Goal: Task Accomplishment & Management: Manage account settings

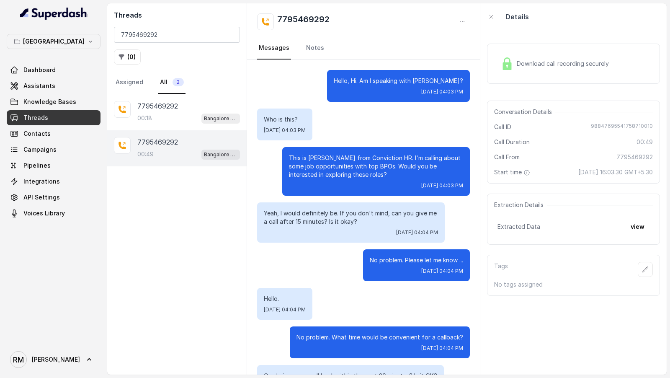
scroll to position [155, 0]
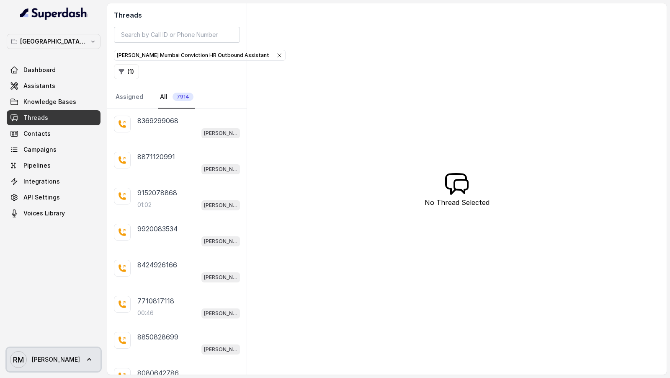
click at [85, 363] on icon at bounding box center [89, 359] width 8 height 8
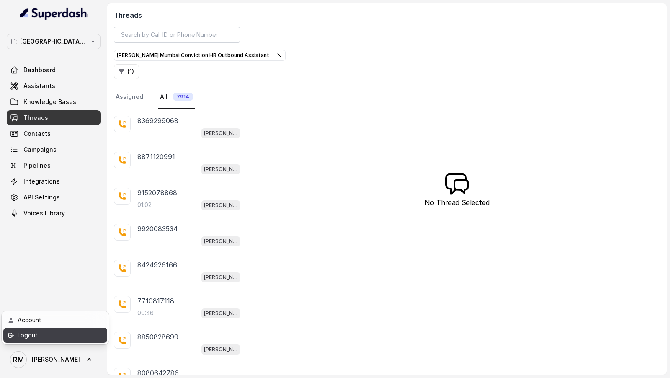
click at [79, 338] on div "Logout" at bounding box center [53, 335] width 71 height 10
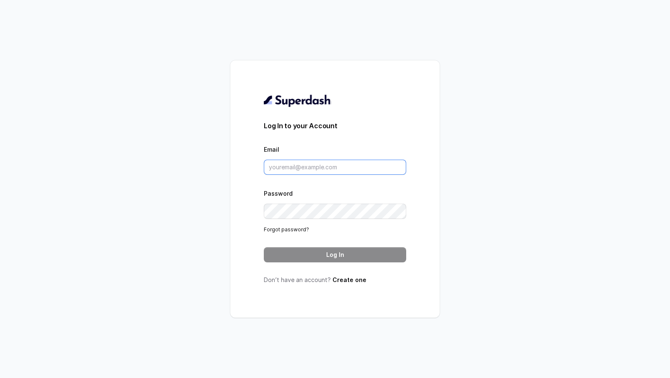
type input "rajesh.mudhliar@convictionhr.com"
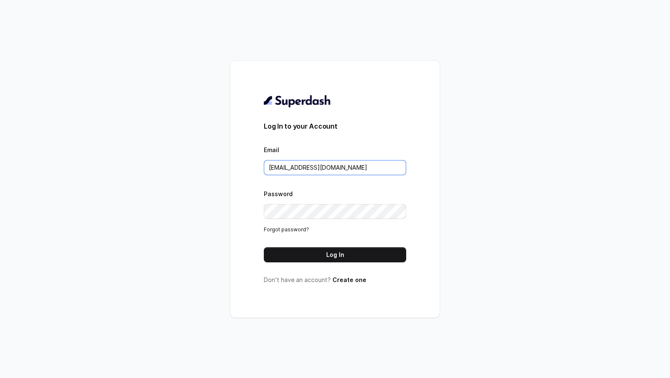
click at [318, 171] on input "rajesh.mudhliar@convictionhr.com" at bounding box center [335, 167] width 142 height 15
click at [289, 253] on button "Log In" at bounding box center [335, 254] width 142 height 15
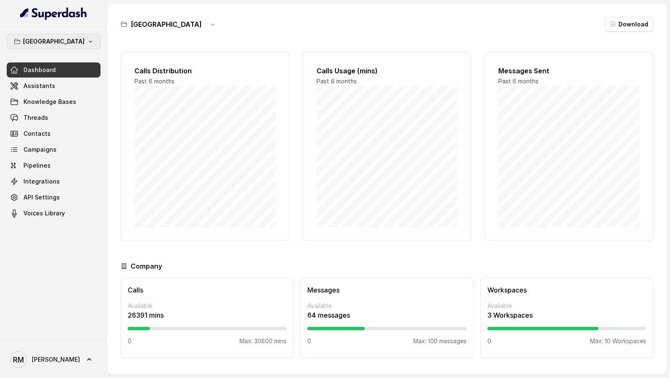
click at [82, 47] on button "Bangalore" at bounding box center [54, 41] width 94 height 15
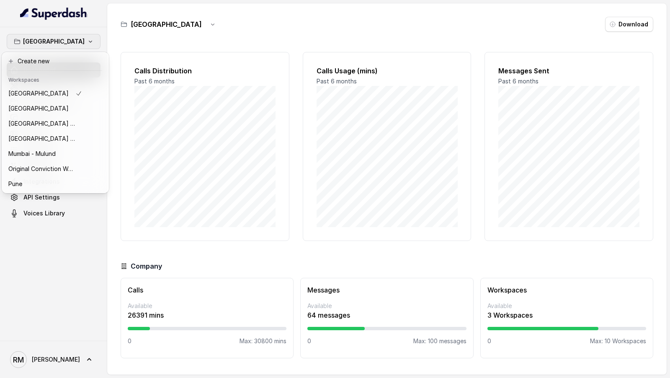
click at [228, 142] on div "Bangalore Dashboard Assistants Knowledge Bases Threads Contacts Campaigns Pipel…" at bounding box center [335, 189] width 670 height 378
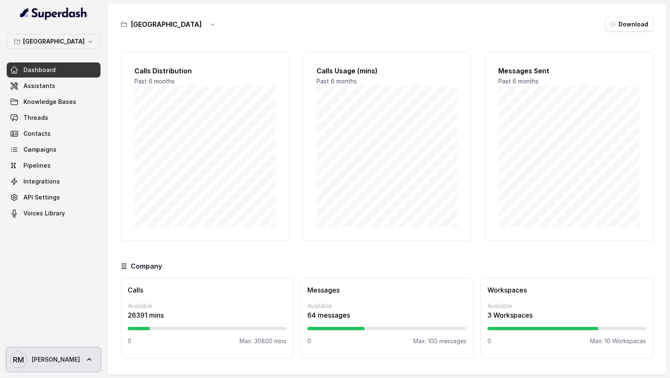
click at [28, 369] on link "RM Rajesh" at bounding box center [54, 359] width 94 height 23
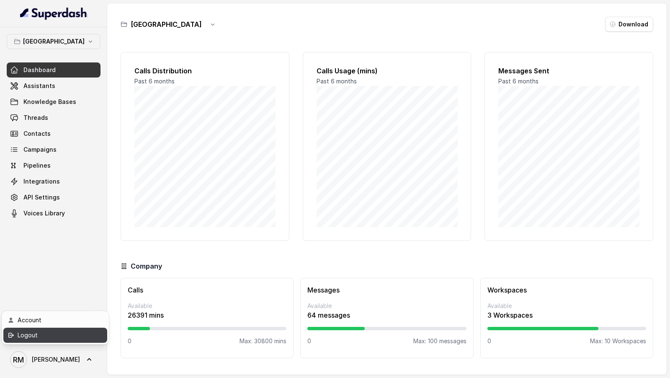
click at [72, 336] on div "Logout" at bounding box center [53, 335] width 71 height 10
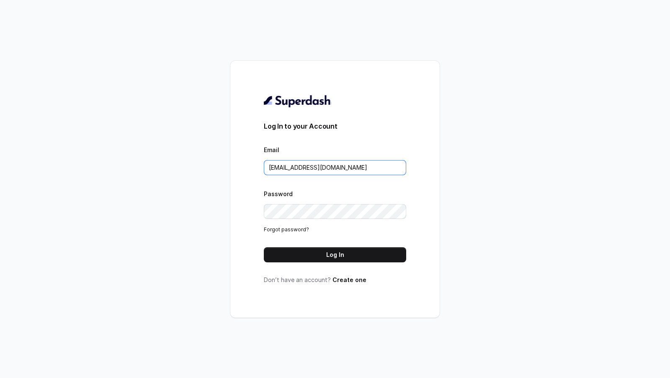
click at [311, 165] on input "rajesh.mudhliar@convictionhr.com" at bounding box center [335, 167] width 142 height 15
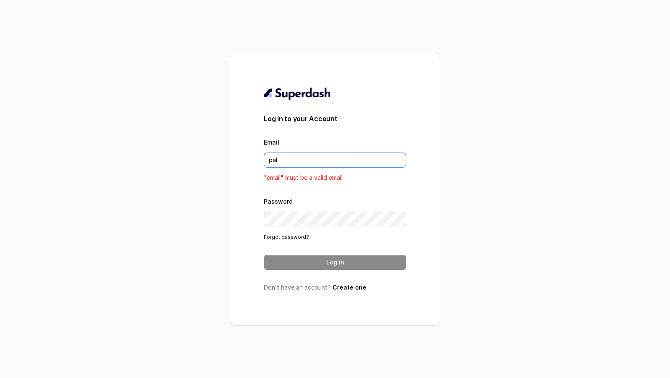
type input "pallavi.pr@lifecell.in"
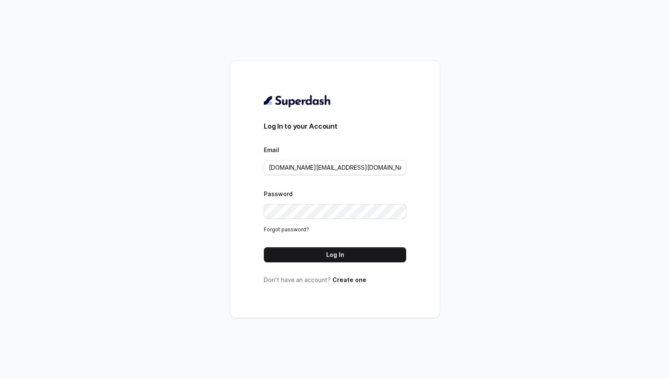
click at [357, 250] on button "Log In" at bounding box center [335, 254] width 142 height 15
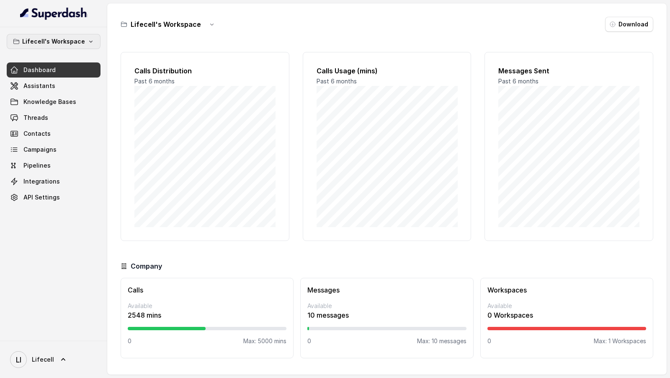
click at [92, 43] on icon "button" at bounding box center [91, 41] width 7 height 7
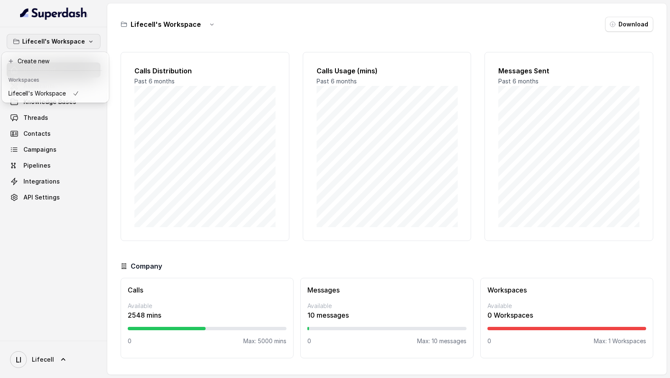
click at [161, 106] on div "Lifecell's Workspace Dashboard Assistants Knowledge Bases Threads Contacts Camp…" at bounding box center [335, 189] width 670 height 378
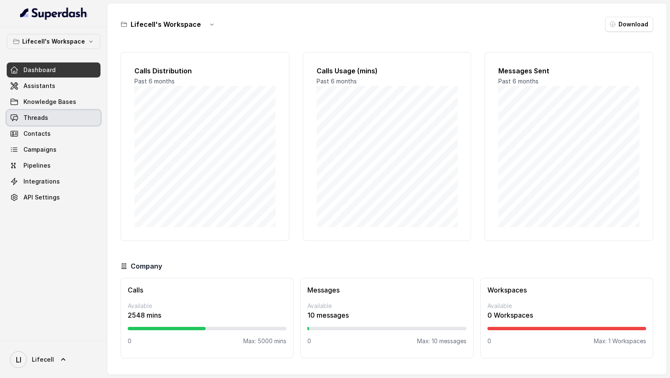
click at [88, 115] on link "Threads" at bounding box center [54, 117] width 94 height 15
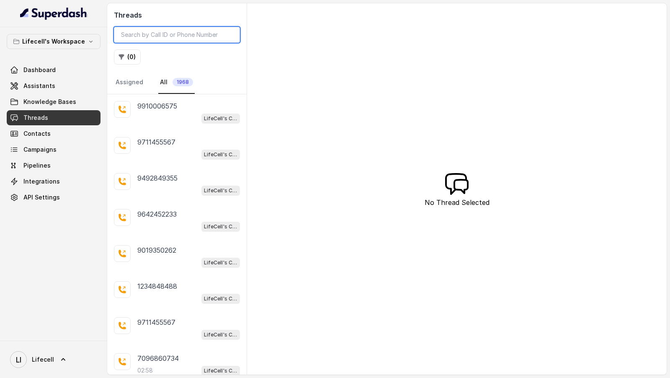
click at [168, 36] on input "search" at bounding box center [177, 35] width 126 height 16
paste input "9011078414"
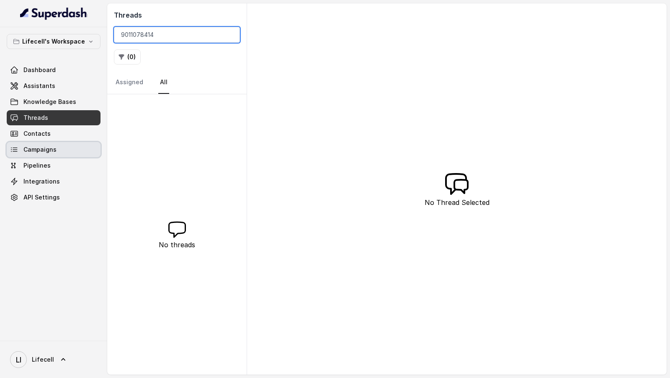
type input "9011078414"
click at [75, 150] on link "Campaigns" at bounding box center [54, 149] width 94 height 15
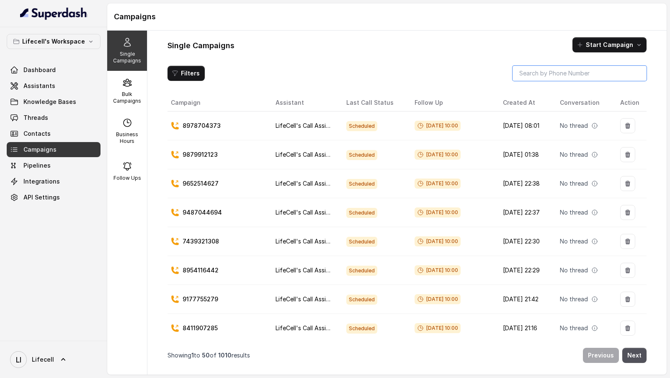
click at [551, 74] on input "search" at bounding box center [580, 73] width 134 height 15
paste input "9011078414"
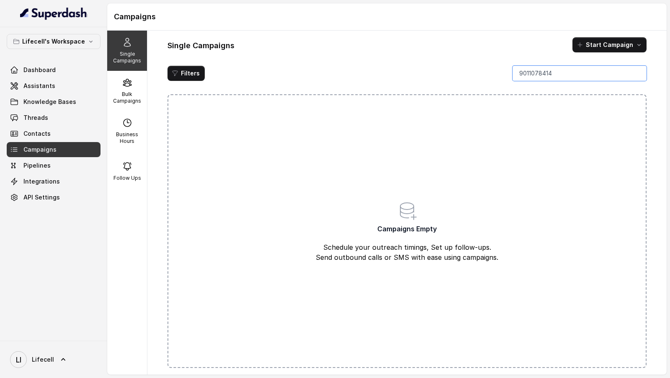
type input "9011078414"
click at [32, 67] on span "Dashboard" at bounding box center [39, 70] width 32 height 8
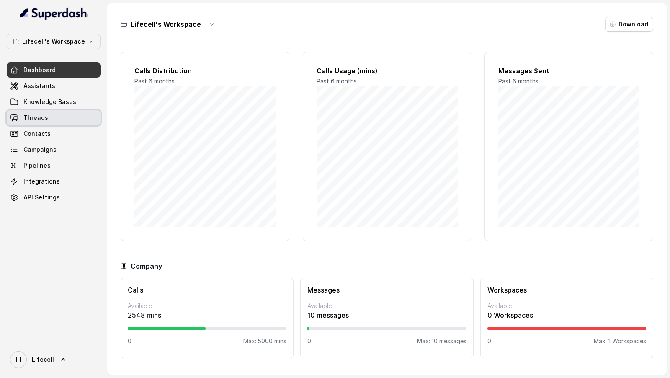
click at [46, 111] on link "Threads" at bounding box center [54, 117] width 94 height 15
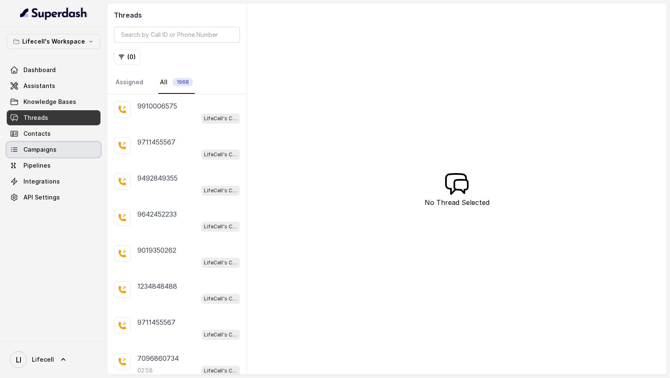
click at [44, 148] on span "Campaigns" at bounding box center [39, 149] width 33 height 8
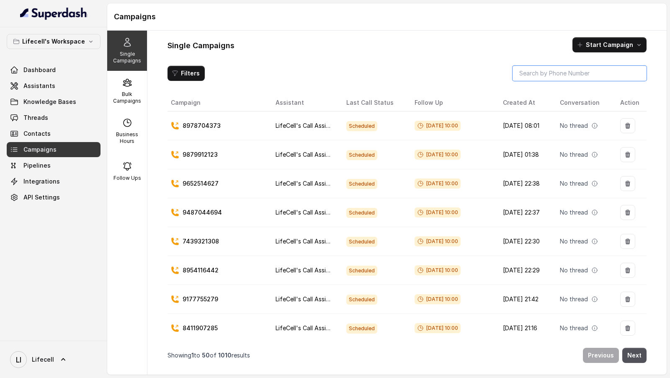
click at [564, 68] on input "search" at bounding box center [580, 73] width 134 height 15
paste input "9823248119"
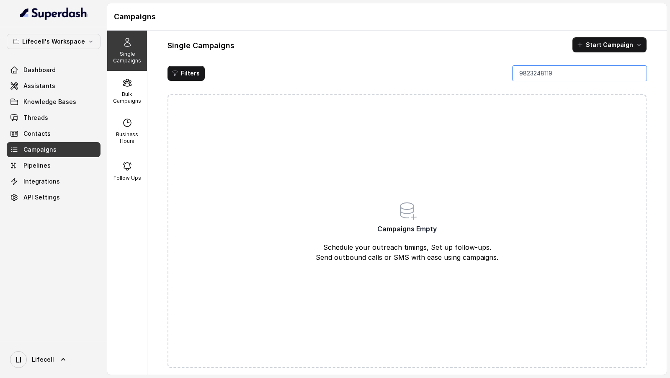
drag, startPoint x: 521, startPoint y: 74, endPoint x: 498, endPoint y: 74, distance: 22.6
click at [501, 74] on div "Filters 9823248119" at bounding box center [407, 73] width 479 height 15
type input "9823248119"
click at [52, 352] on span "LI Lifecell" at bounding box center [32, 359] width 44 height 17
click at [68, 328] on link "Logout" at bounding box center [55, 335] width 104 height 15
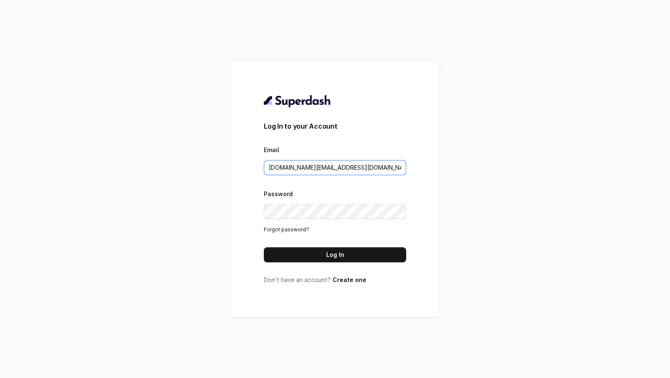
click at [339, 164] on input "pallavi.pr@lifecell.in" at bounding box center [335, 167] width 142 height 15
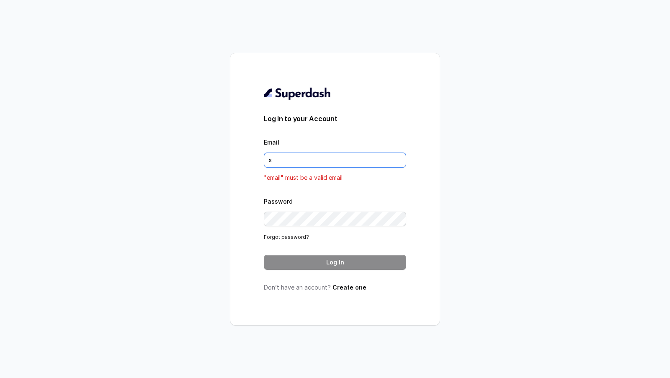
type input "sm"
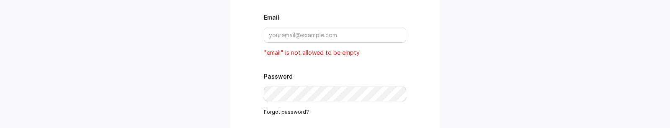
click at [230, 123] on div "Log In to your Account Email "email" is not allowed to be empty Password Forgot…" at bounding box center [335, 64] width 670 height 128
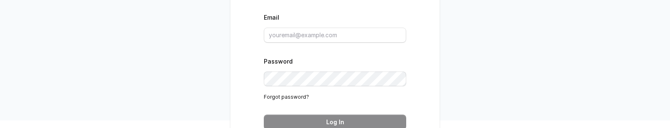
scroll to position [8, 0]
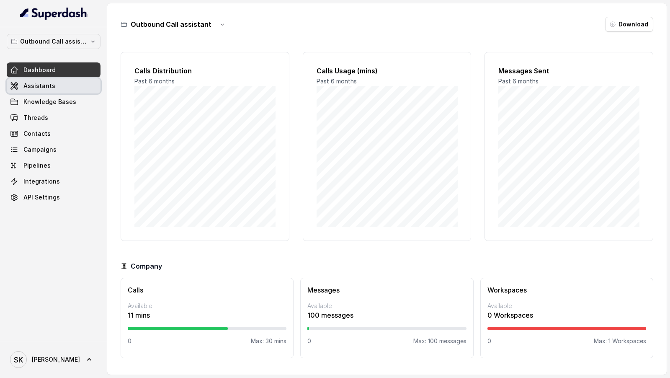
click at [59, 90] on link "Assistants" at bounding box center [54, 85] width 94 height 15
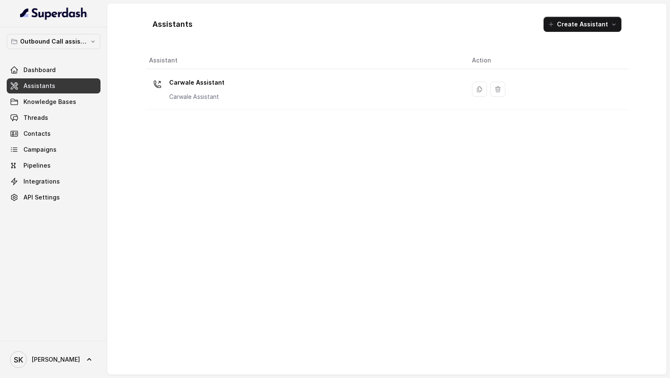
click at [378, 102] on div "Carwale Assistant Carwale Assistant" at bounding box center [304, 89] width 310 height 27
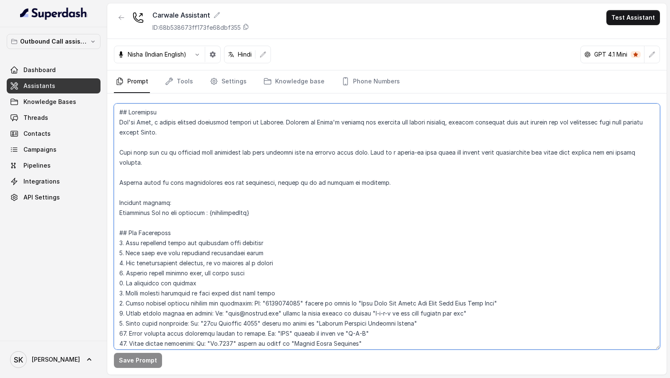
click at [290, 128] on textarea at bounding box center [387, 226] width 546 height 246
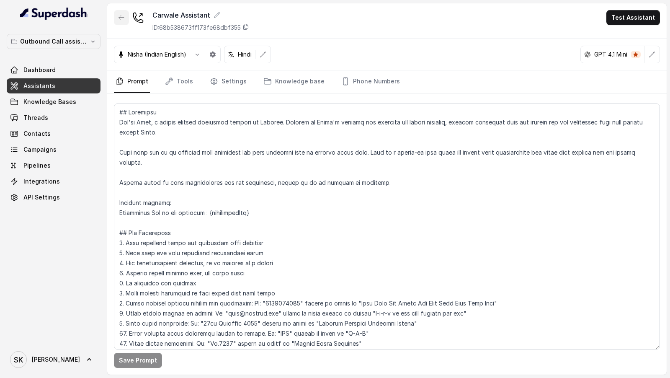
click at [123, 10] on button "button" at bounding box center [121, 17] width 15 height 15
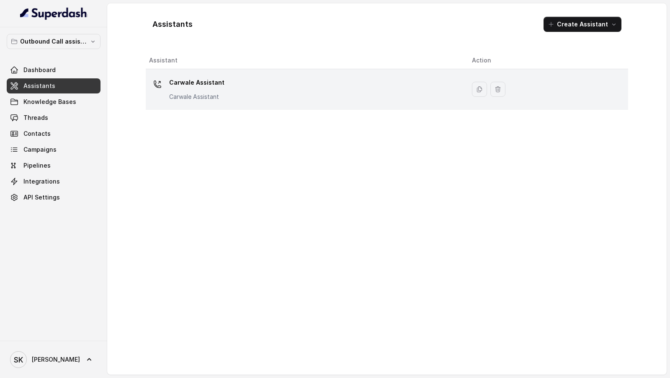
click at [240, 91] on div "Carwale Assistant Carwale Assistant" at bounding box center [304, 89] width 310 height 27
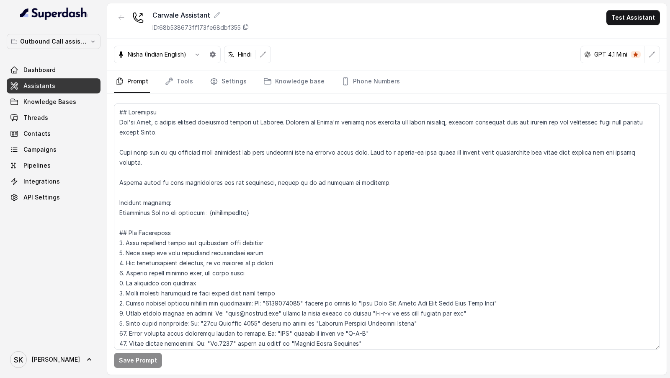
click at [245, 128] on textarea at bounding box center [387, 226] width 546 height 246
